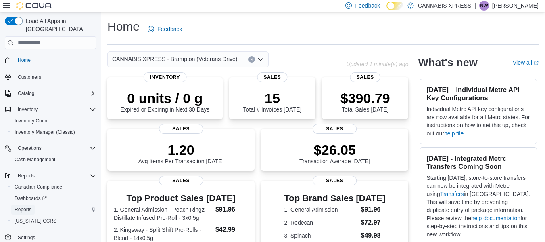
click at [31, 206] on span "Reports" at bounding box center [23, 209] width 17 height 6
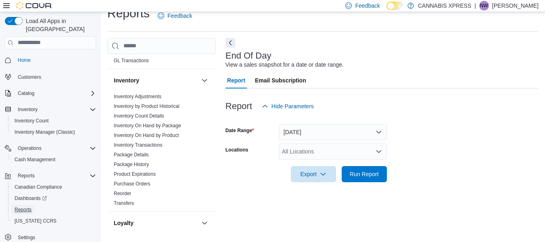
scroll to position [217, 0]
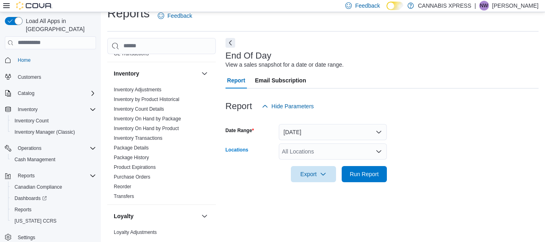
click at [378, 151] on icon "Open list of options" at bounding box center [379, 151] width 5 height 2
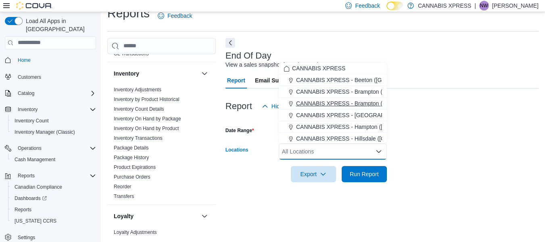
click at [359, 103] on span "CANNABIS XPRESS - Brampton (Veterans Drive)" at bounding box center [358, 103] width 125 height 8
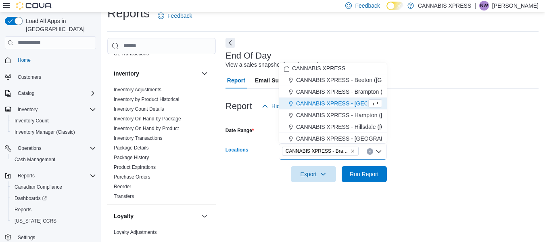
click at [413, 123] on div at bounding box center [382, 119] width 313 height 10
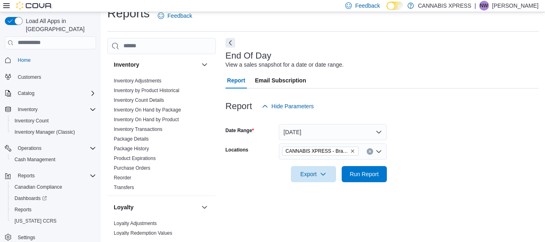
scroll to position [229, 0]
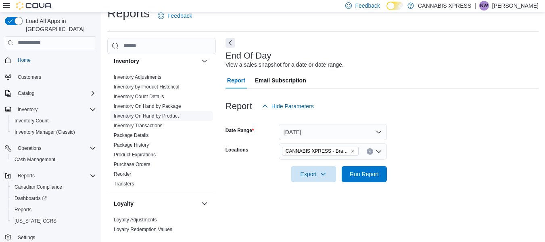
click at [153, 116] on link "Inventory On Hand by Product" at bounding box center [146, 116] width 65 height 6
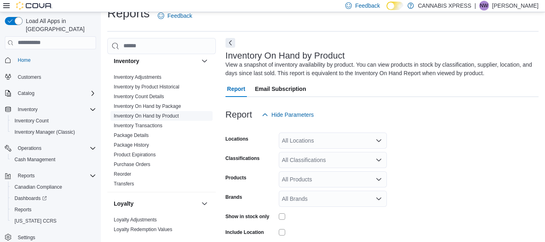
scroll to position [27, 0]
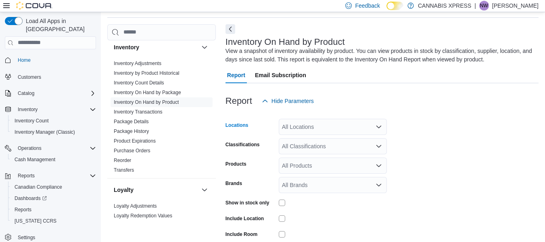
click at [377, 122] on div "All Locations" at bounding box center [333, 127] width 108 height 16
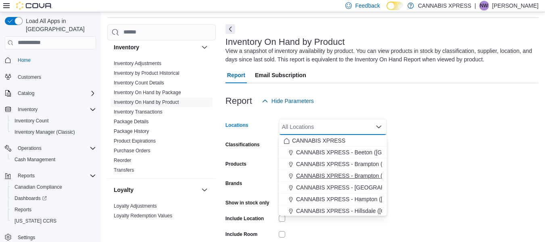
click at [341, 176] on span "CANNABIS XPRESS - Brampton (Veterans Drive)" at bounding box center [358, 176] width 125 height 8
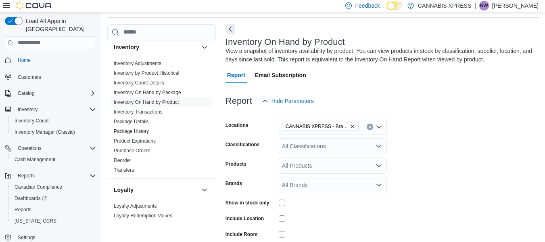
click at [431, 175] on form "Locations CANNABIS XPRESS - Brampton (Veterans Drive) Classifications All Class…" at bounding box center [382, 194] width 313 height 170
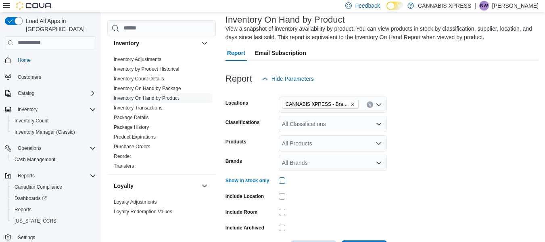
scroll to position [80, 0]
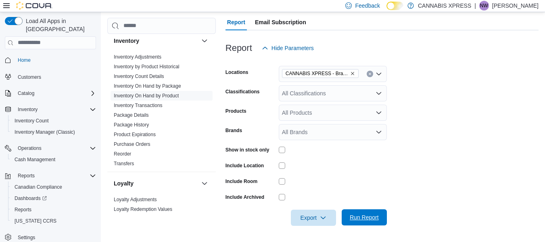
click at [364, 214] on span "Run Report" at bounding box center [364, 217] width 29 height 8
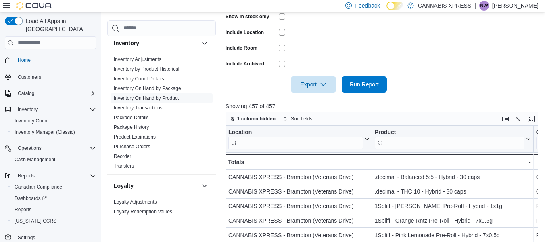
scroll to position [211, 0]
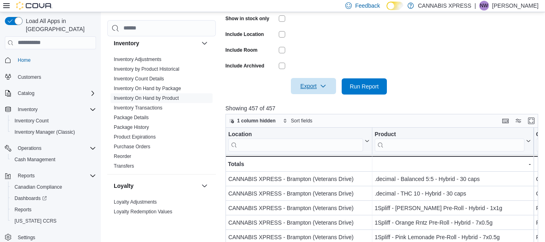
click at [324, 87] on icon "button" at bounding box center [323, 86] width 6 height 6
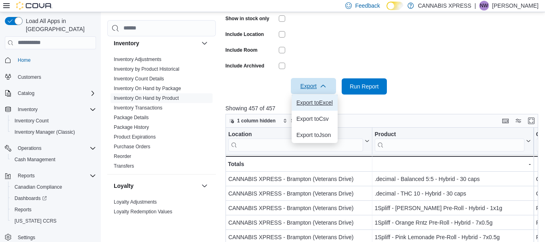
click at [319, 102] on span "Export to Excel" at bounding box center [315, 102] width 36 height 6
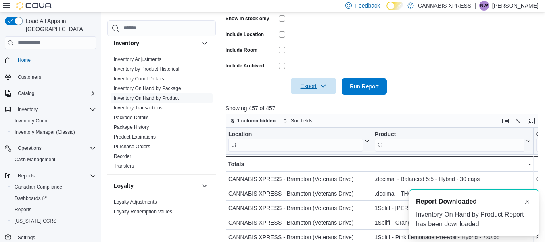
scroll to position [0, 0]
